Goal: Transaction & Acquisition: Purchase product/service

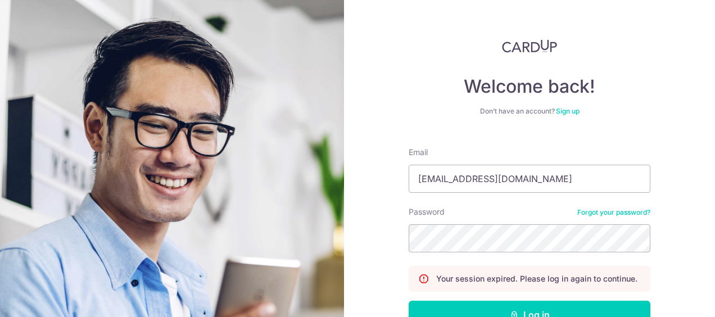
click at [681, 186] on div "Welcome back! Don’t have an account? Sign up Email toh.xinying8@gmail.com Passw…" at bounding box center [529, 158] width 371 height 317
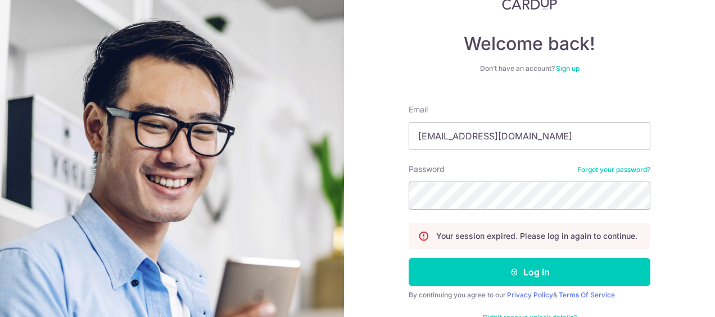
scroll to position [56, 0]
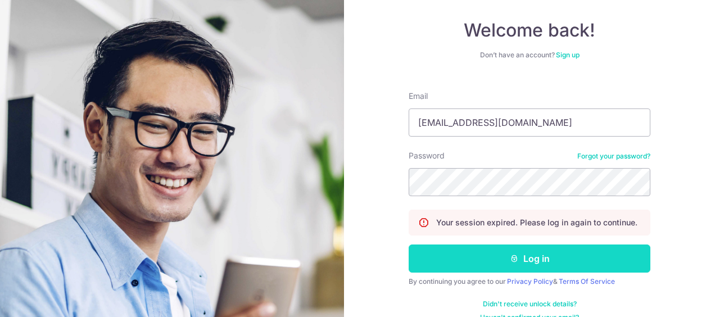
click at [470, 259] on button "Log in" at bounding box center [530, 259] width 242 height 28
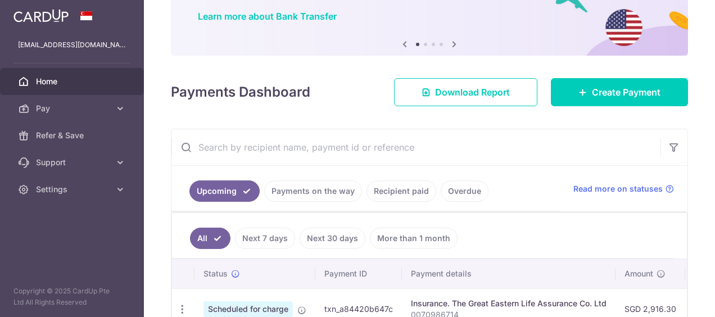
scroll to position [157, 0]
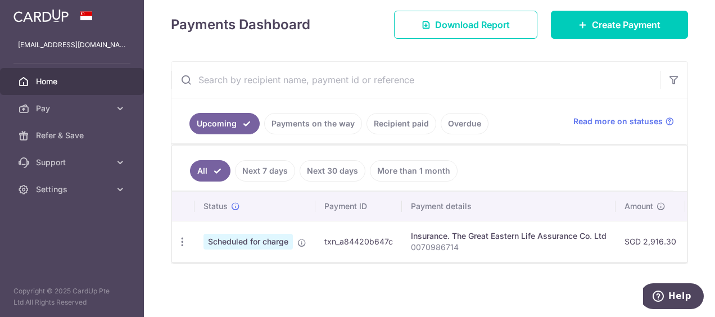
drag, startPoint x: 295, startPoint y: 120, endPoint x: 359, endPoint y: 138, distance: 66.0
click at [296, 121] on link "Payments on the way" at bounding box center [313, 123] width 98 height 21
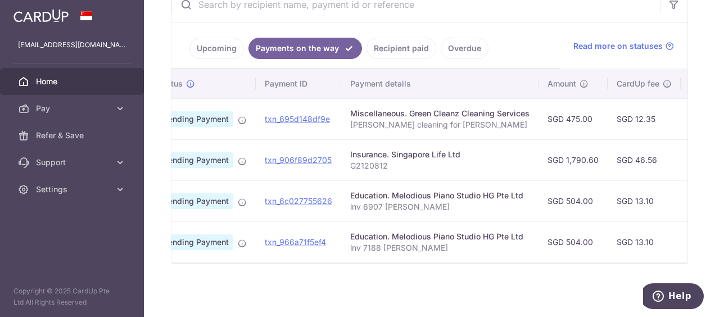
scroll to position [0, 0]
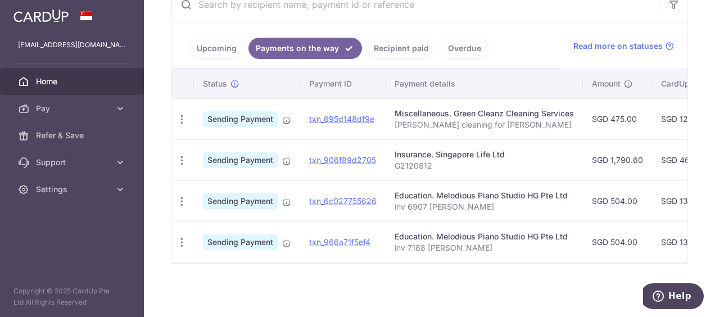
click at [281, 157] on td "Sending Payment" at bounding box center [247, 159] width 106 height 41
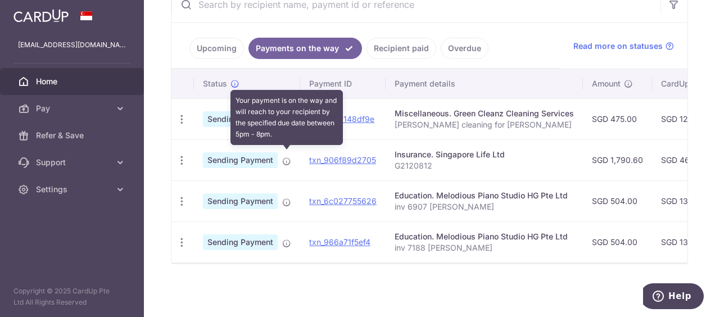
click at [287, 158] on icon at bounding box center [286, 161] width 9 height 9
click at [289, 157] on icon at bounding box center [286, 161] width 9 height 9
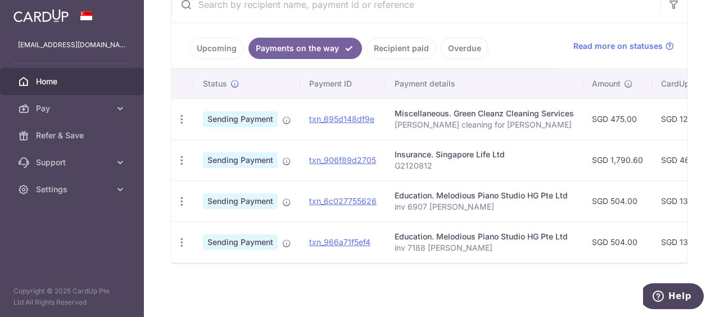
drag, startPoint x: 261, startPoint y: 155, endPoint x: 251, endPoint y: 155, distance: 10.1
click at [258, 155] on span "Sending Payment" at bounding box center [240, 160] width 75 height 16
drag, startPoint x: 251, startPoint y: 155, endPoint x: 184, endPoint y: 153, distance: 66.9
click at [184, 155] on icon "button" at bounding box center [182, 161] width 12 height 12
click at [228, 186] on span "PDF Receipt" at bounding box center [242, 191] width 76 height 11
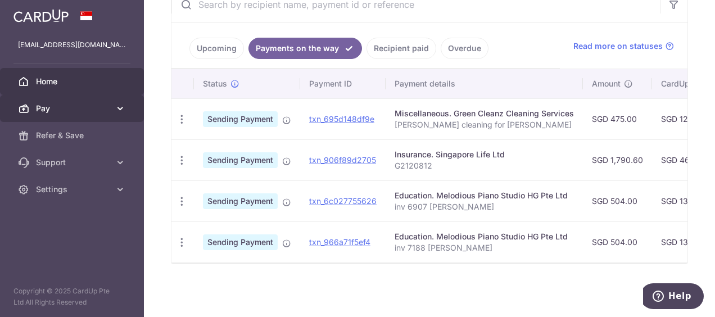
click at [65, 107] on span "Pay" at bounding box center [73, 108] width 74 height 11
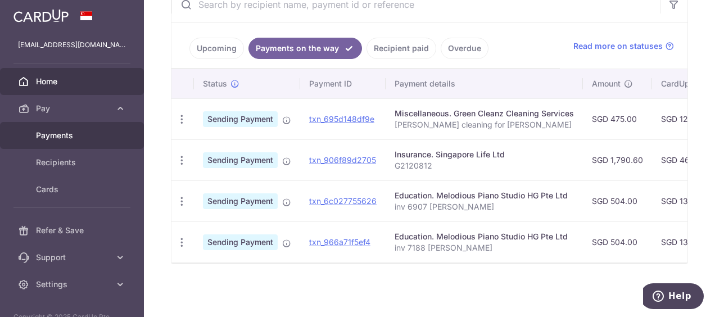
click at [66, 134] on span "Payments" at bounding box center [73, 135] width 74 height 11
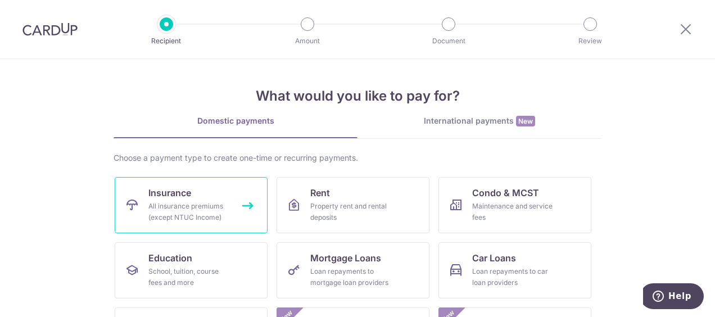
drag, startPoint x: 207, startPoint y: 194, endPoint x: 213, endPoint y: 183, distance: 11.8
click at [207, 195] on link "Insurance All insurance premiums (except NTUC Income)" at bounding box center [191, 205] width 153 height 56
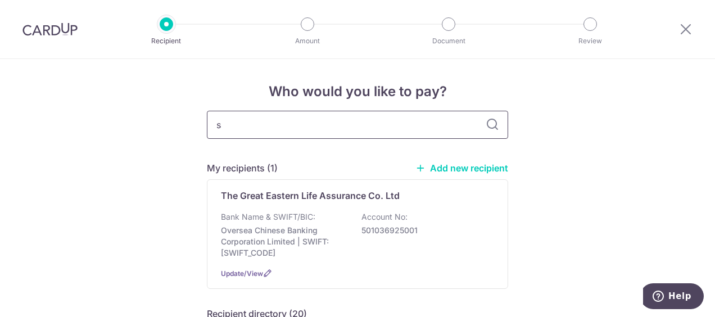
type input "si"
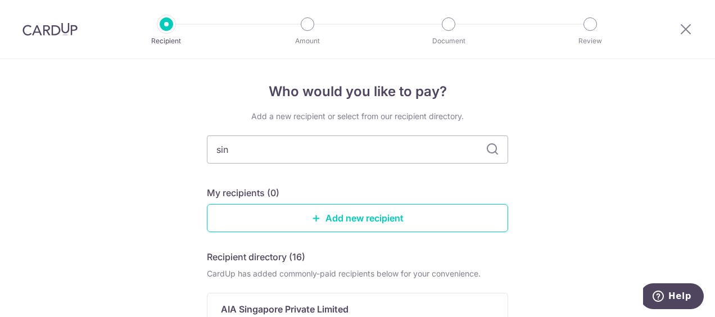
type input "sing"
type input "s"
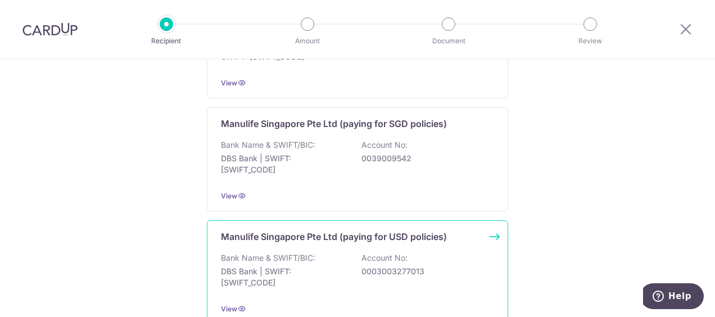
scroll to position [1241, 0]
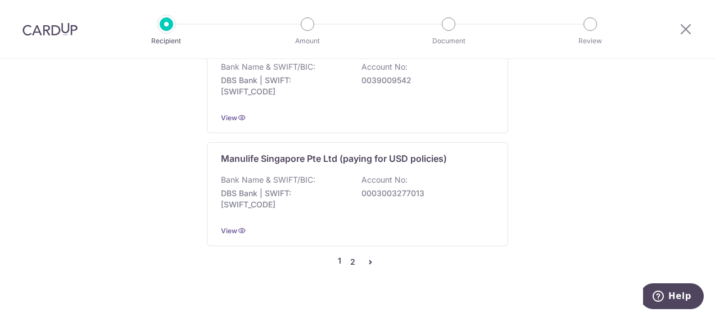
click at [350, 255] on link "2" at bounding box center [352, 261] width 13 height 13
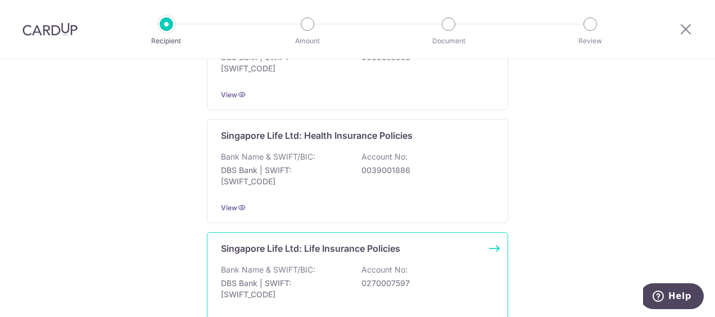
scroll to position [281, 0]
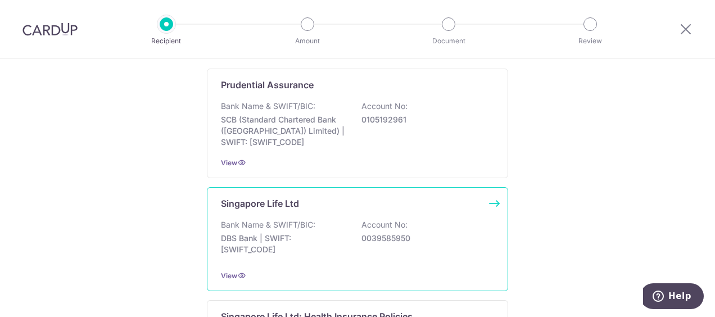
click at [362, 236] on p "0039585950" at bounding box center [425, 238] width 126 height 11
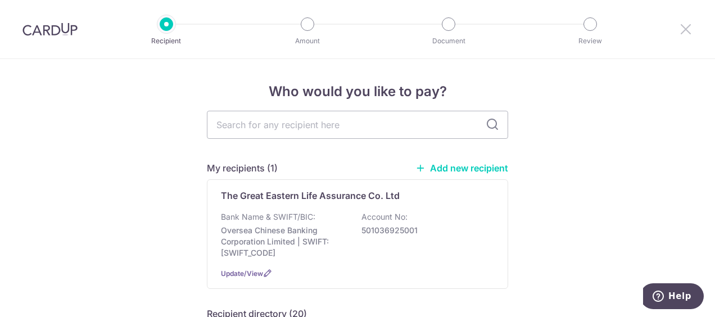
drag, startPoint x: 685, startPoint y: 32, endPoint x: 676, endPoint y: 33, distance: 8.5
click at [685, 32] on icon at bounding box center [685, 29] width 13 height 14
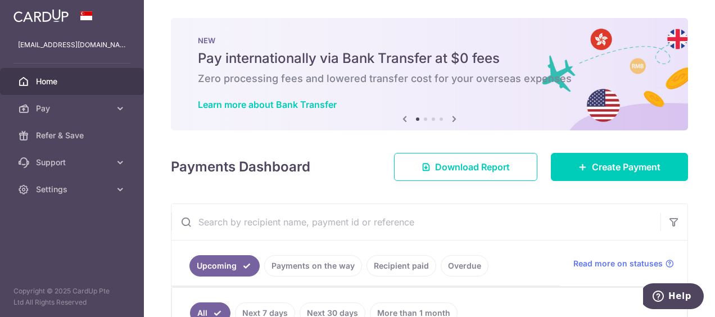
scroll to position [112, 0]
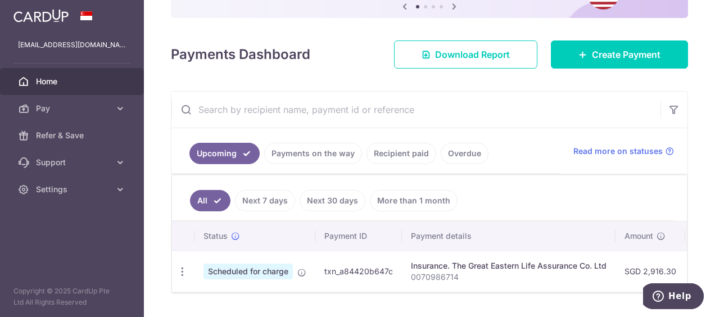
click at [318, 157] on link "Payments on the way" at bounding box center [313, 153] width 98 height 21
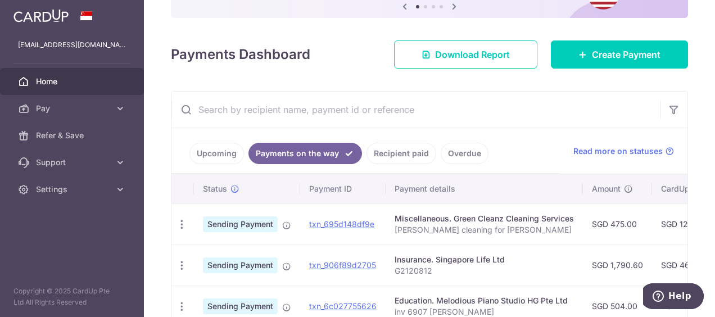
scroll to position [169, 0]
